Goal: Task Accomplishment & Management: Manage account settings

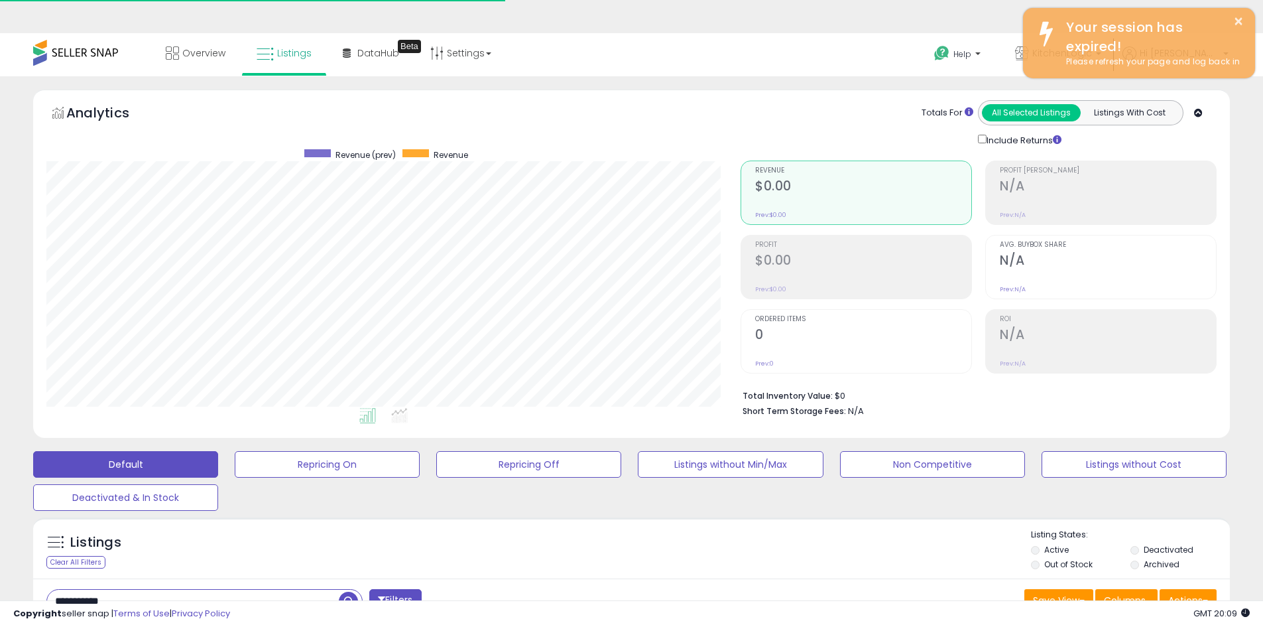
select select "*******"
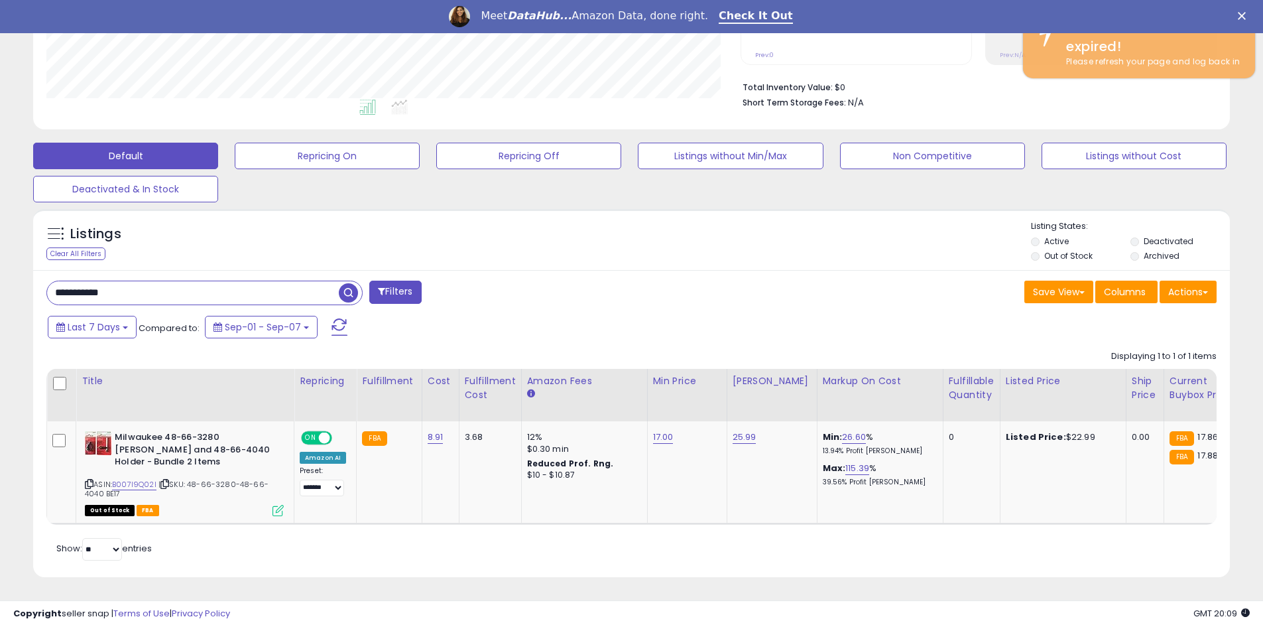
scroll to position [272, 694]
